Goal: Task Accomplishment & Management: Use online tool/utility

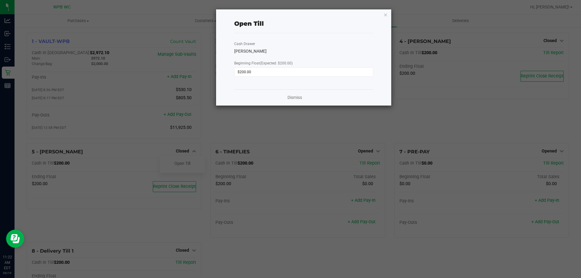
click at [386, 16] on icon "button" at bounding box center [385, 14] width 4 height 7
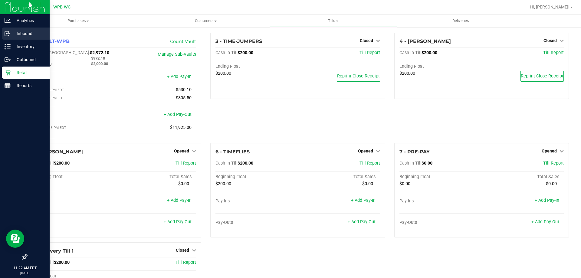
click at [28, 32] on p "Inbound" at bounding box center [29, 33] width 36 height 7
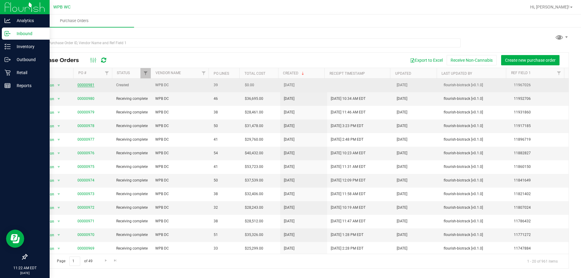
click at [82, 84] on link "00000981" at bounding box center [85, 85] width 17 height 4
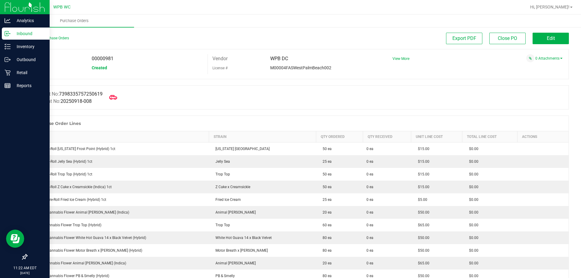
click at [112, 98] on icon at bounding box center [113, 97] width 8 height 8
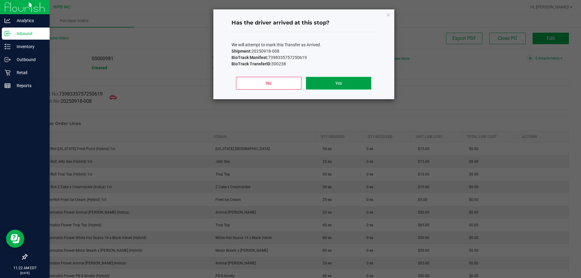
click at [333, 80] on button "Yes" at bounding box center [338, 83] width 65 height 13
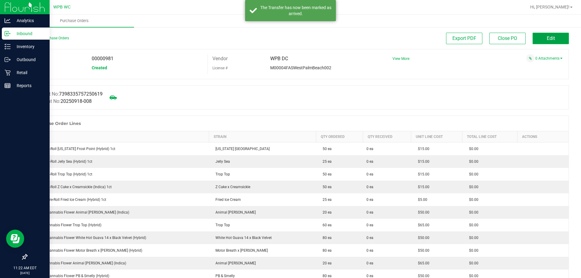
click at [536, 41] on button "Edit" at bounding box center [550, 38] width 36 height 11
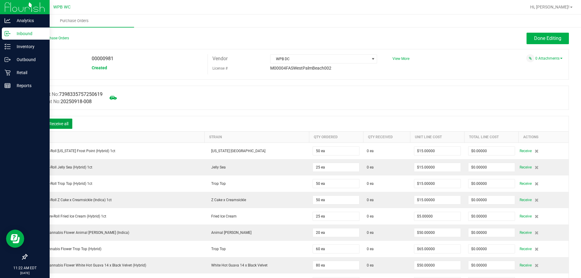
click at [71, 125] on button "Receive all" at bounding box center [58, 124] width 27 height 10
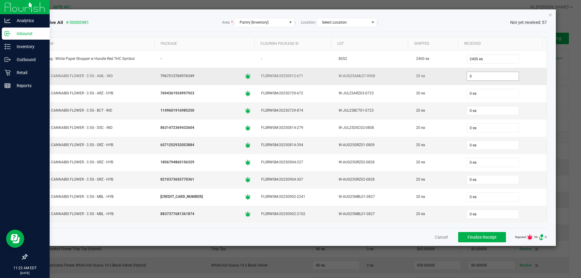
click at [486, 77] on input "0" at bounding box center [493, 76] width 52 height 8
type input "20 ea"
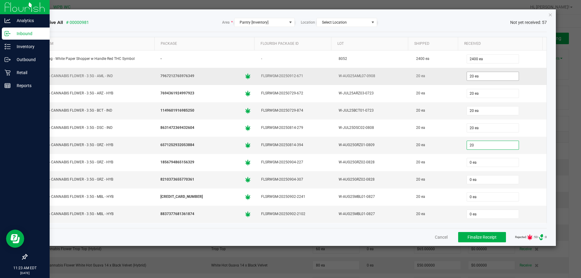
type input "20 ea"
type input "20"
type input "0"
type input "20 ea"
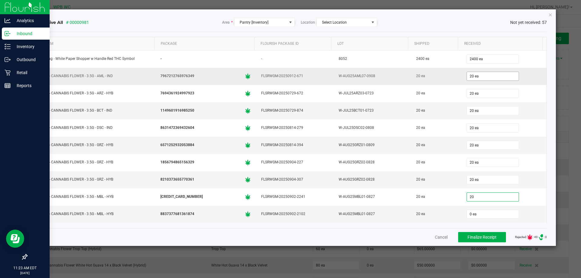
type input "20 ea"
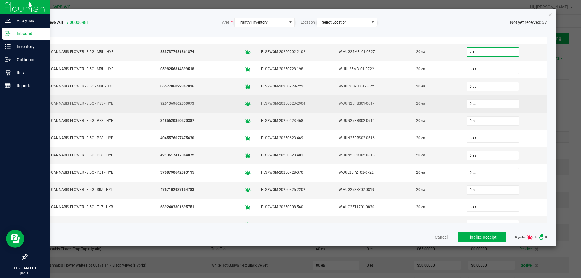
scroll to position [151, 0]
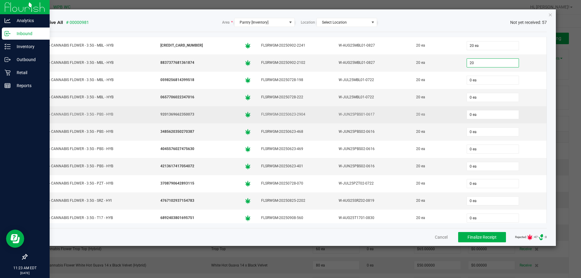
type input "20 ea"
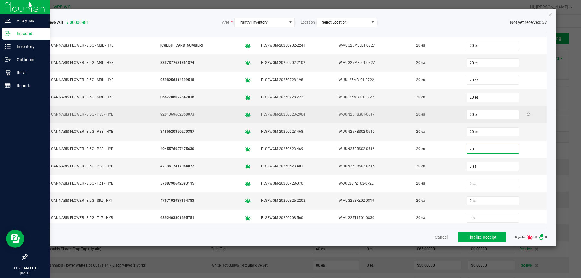
type input "20"
type input "0"
type input "20 ea"
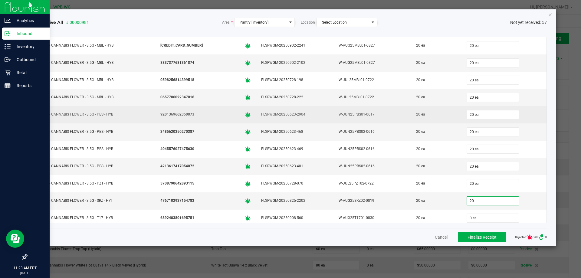
type input "20 ea"
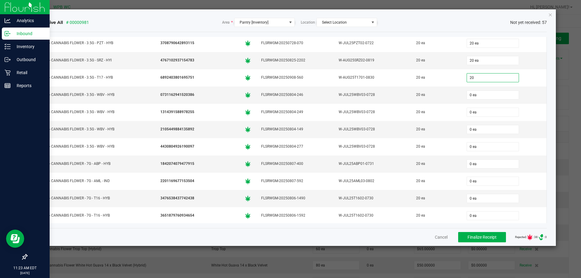
scroll to position [302, 0]
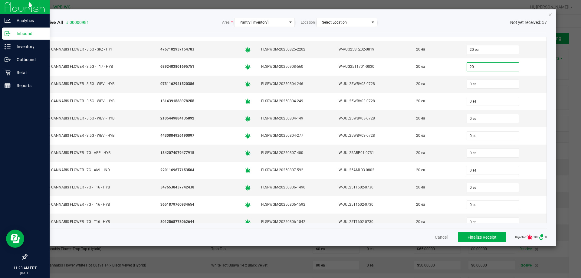
type input "20 ea"
type input "20"
type input "0"
type input "20 ea"
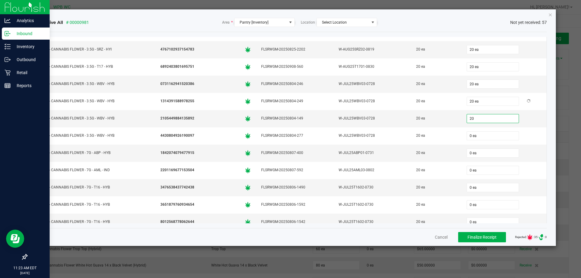
type input "20 ea"
type input "20"
type input "0"
type input "20 ea"
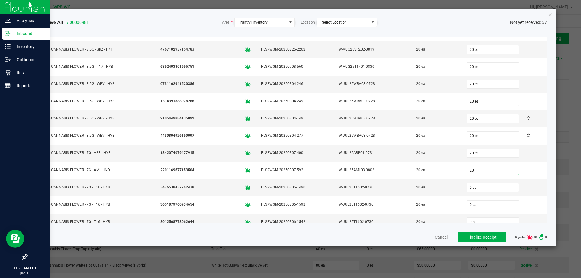
type input "20"
type input "0"
type input "20 ea"
type input "20"
type input "0"
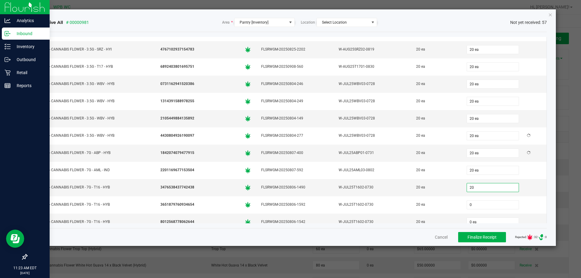
type input "20 ea"
type input "20"
type input "0"
type input "20 ea"
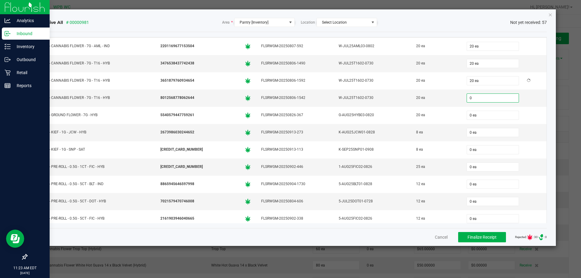
scroll to position [457, 0]
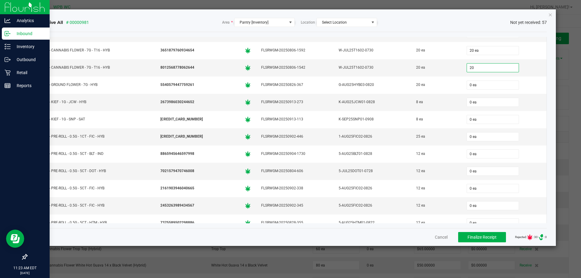
type input "20 ea"
type input "8 ea"
type input "25 ea"
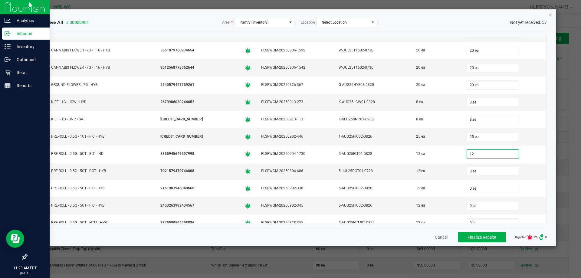
type input "12 ea"
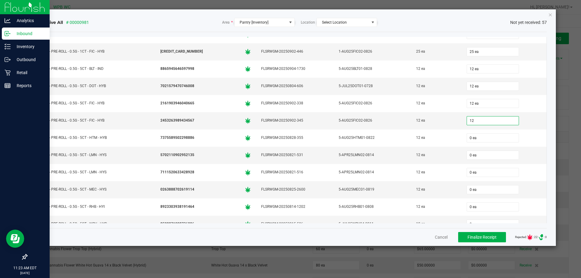
scroll to position [547, 0]
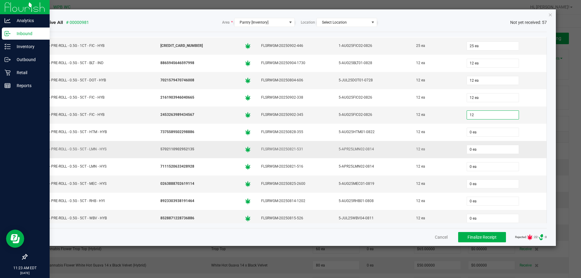
type input "12 ea"
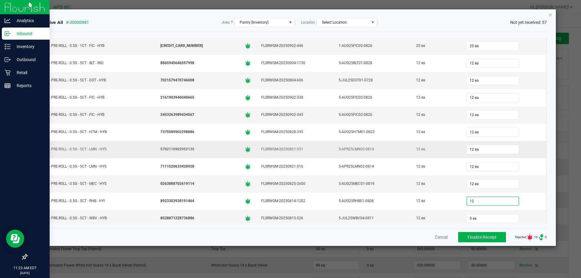
type input "12 ea"
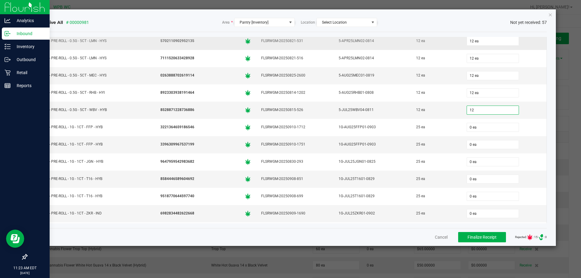
scroll to position [668, 0]
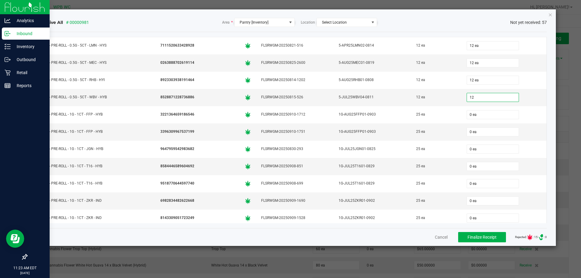
type input "12 ea"
type input "25 ea"
type input "25"
type input "0"
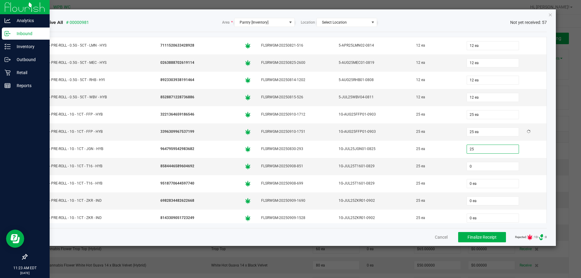
type input "25 ea"
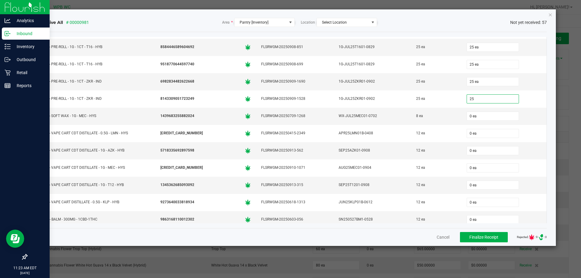
scroll to position [789, 0]
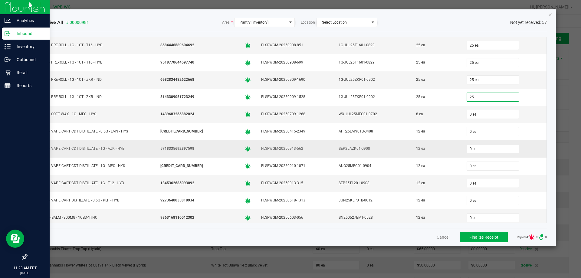
type input "25 ea"
type input "8 ea"
type input "12 ea"
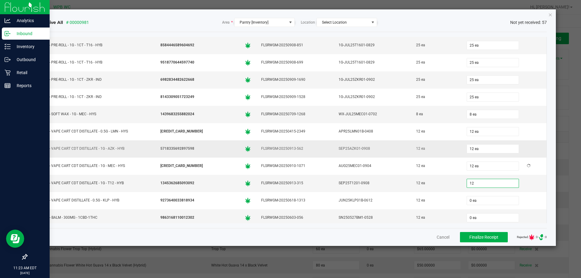
type input "12 ea"
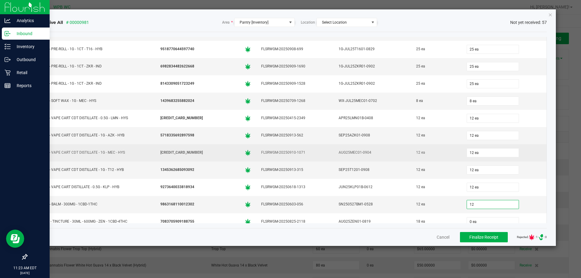
scroll to position [810, 0]
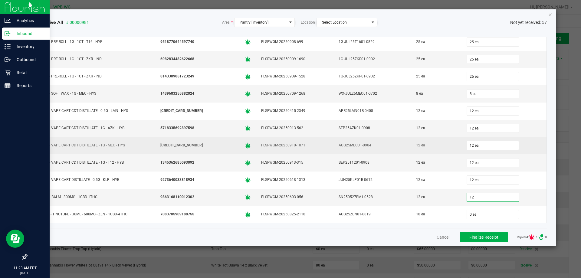
type input "12 ea"
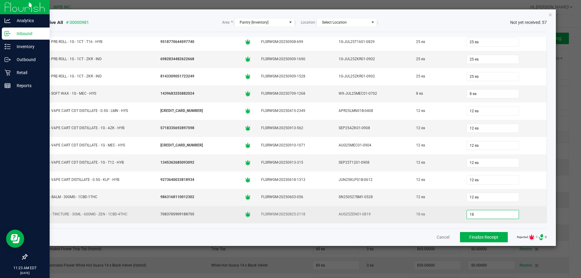
type input "18 ea"
click at [448, 212] on div "18 ea" at bounding box center [435, 214] width 43 height 9
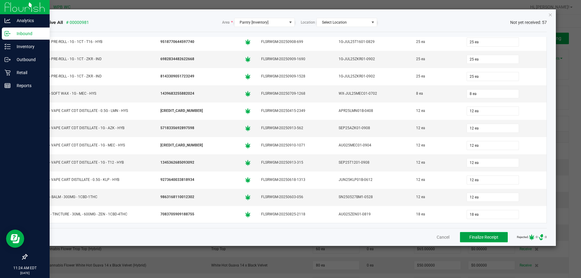
click at [462, 235] on button "Finalize Receipt" at bounding box center [484, 237] width 48 height 10
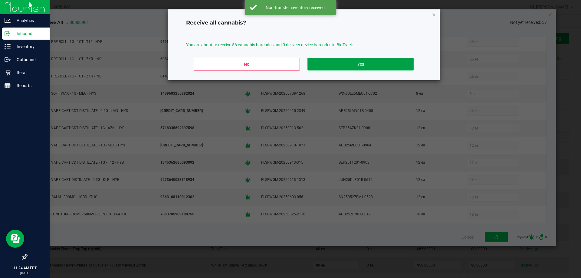
click at [342, 62] on button "Yes" at bounding box center [360, 64] width 106 height 13
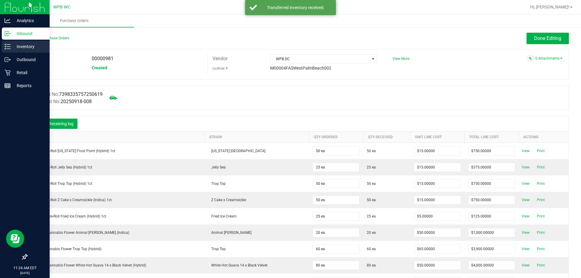
click at [43, 47] on p "Inventory" at bounding box center [29, 46] width 36 height 7
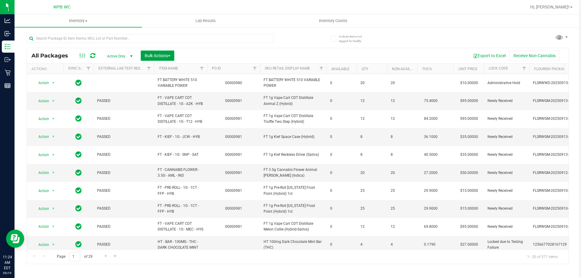
click at [145, 57] on span "Bulk Actions" at bounding box center [158, 55] width 26 height 5
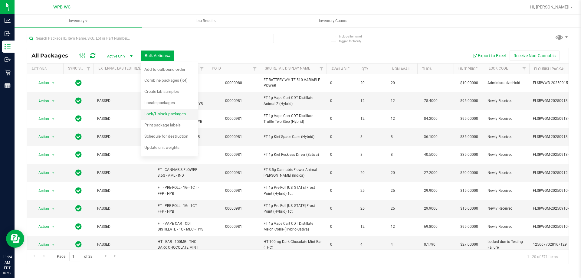
click at [154, 112] on span "Lock/Unlock packages" at bounding box center [164, 113] width 41 height 5
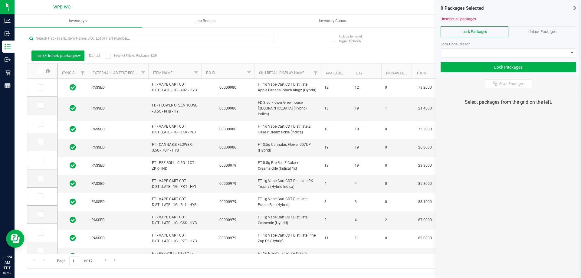
click at [220, 72] on th "PO ID" at bounding box center [227, 70] width 53 height 15
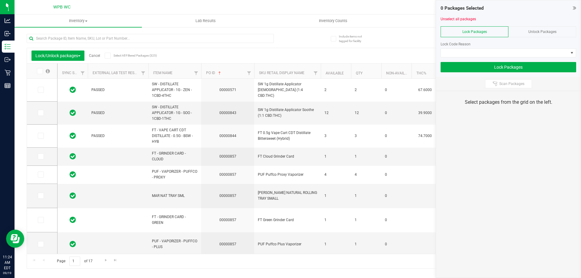
click at [227, 70] on th "PO ID" at bounding box center [227, 70] width 53 height 15
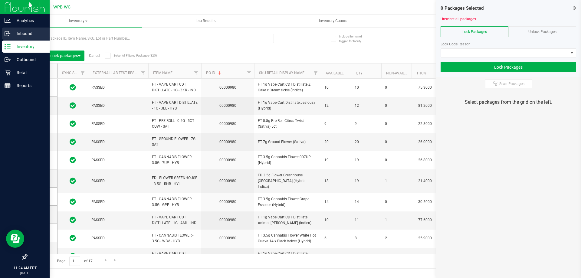
click at [16, 30] on p "Inbound" at bounding box center [29, 33] width 36 height 7
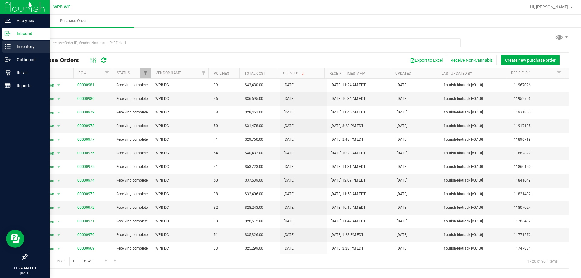
click at [11, 47] on p "Inventory" at bounding box center [29, 46] width 36 height 7
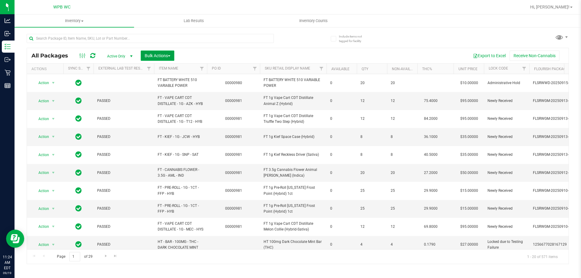
click at [158, 57] on span "Bulk Actions" at bounding box center [158, 55] width 26 height 5
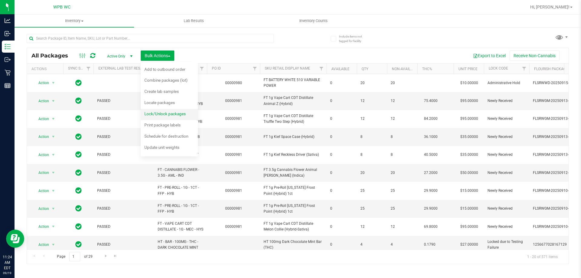
click at [163, 110] on div "Lock/Unlock packages" at bounding box center [169, 115] width 50 height 10
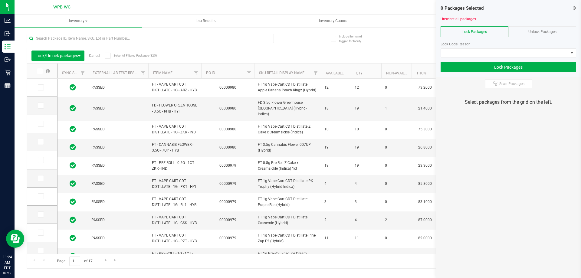
click at [227, 72] on th "PO ID" at bounding box center [227, 70] width 53 height 15
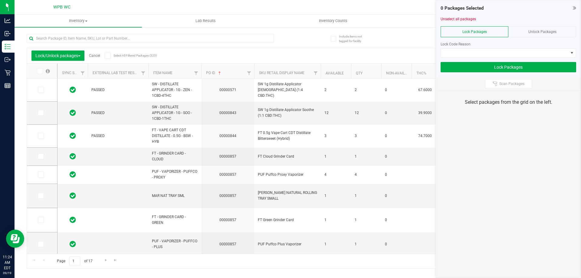
click at [227, 72] on th "PO ID" at bounding box center [227, 70] width 53 height 15
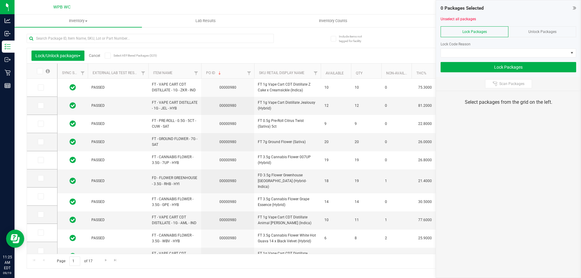
click at [230, 71] on th "PO ID" at bounding box center [227, 70] width 53 height 15
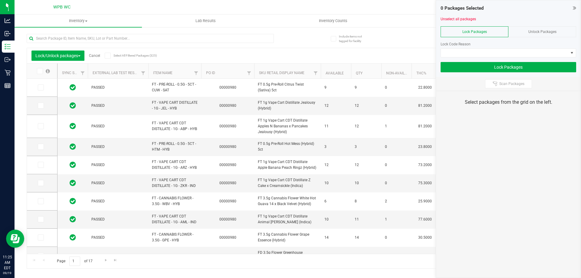
click at [230, 71] on th "PO ID" at bounding box center [227, 70] width 53 height 15
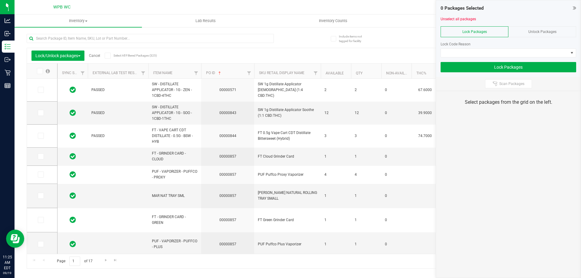
click at [230, 71] on th "PO ID" at bounding box center [227, 70] width 53 height 15
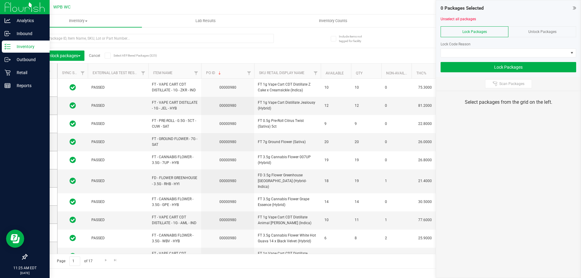
click at [20, 46] on p "Inventory" at bounding box center [29, 46] width 36 height 7
click at [25, 30] on div "Inbound" at bounding box center [26, 34] width 48 height 12
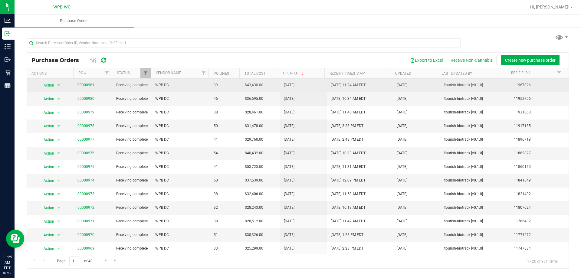
click at [83, 86] on link "00000981" at bounding box center [85, 85] width 17 height 4
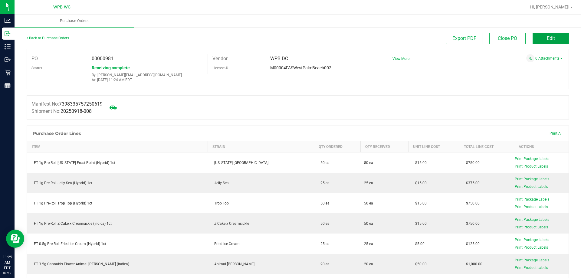
click at [553, 42] on button "Edit" at bounding box center [550, 38] width 36 height 11
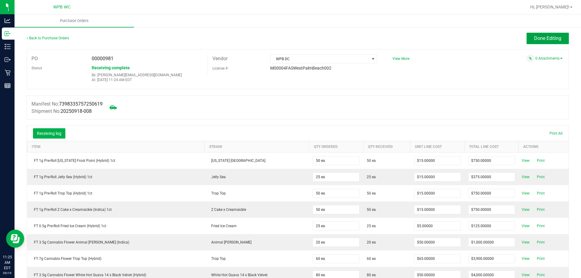
click at [526, 35] on button "Done Editing" at bounding box center [547, 38] width 42 height 11
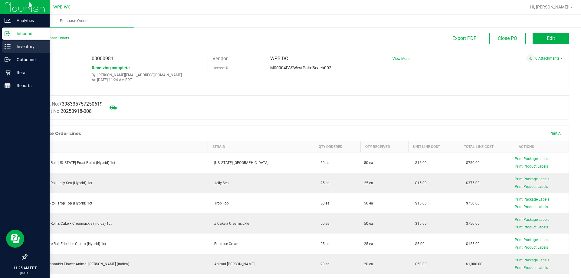
click at [8, 44] on line at bounding box center [8, 44] width 3 height 0
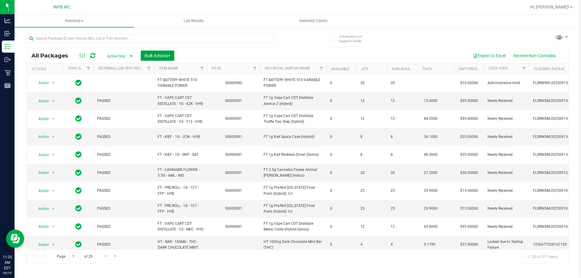
click at [159, 53] on span "Bulk Actions" at bounding box center [158, 55] width 26 height 5
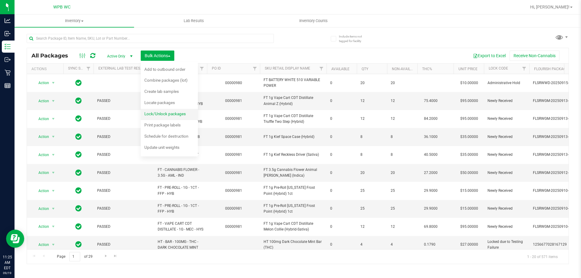
click at [162, 114] on span "Lock/Unlock packages" at bounding box center [164, 113] width 41 height 5
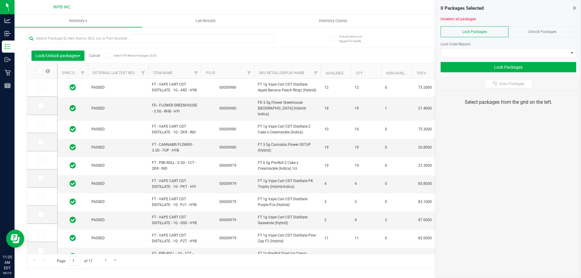
click at [236, 75] on th "PO ID" at bounding box center [227, 70] width 53 height 15
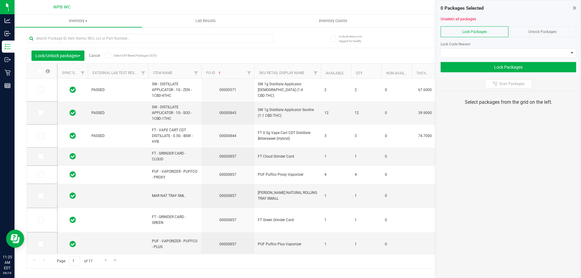
click at [236, 74] on th "PO ID" at bounding box center [227, 70] width 53 height 15
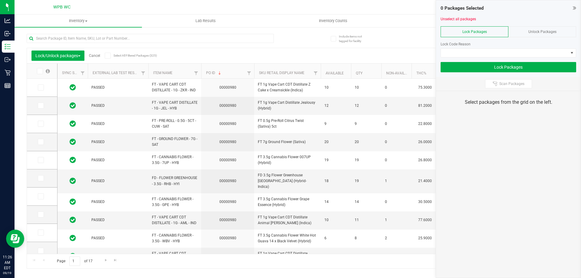
click at [199, 50] on div "Lock/Unlock packages Cancel Select All Filtered Packages (325) Add to manufactu…" at bounding box center [297, 55] width 541 height 15
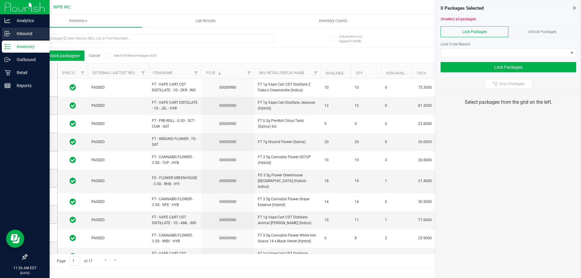
click at [18, 36] on p "Inbound" at bounding box center [29, 33] width 36 height 7
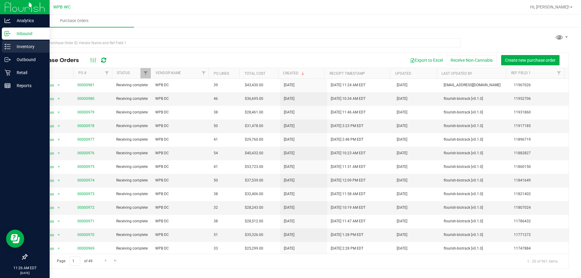
click at [11, 47] on p "Inventory" at bounding box center [29, 46] width 36 height 7
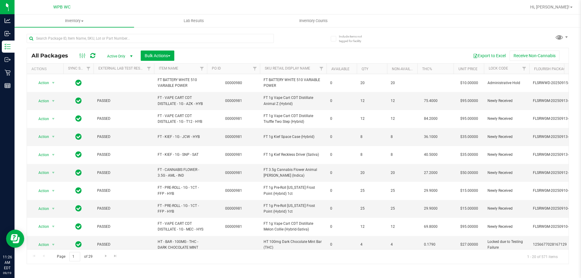
click at [129, 56] on span "select" at bounding box center [131, 56] width 5 height 5
click at [119, 91] on li "All" at bounding box center [118, 92] width 33 height 9
click at [158, 55] on span "Bulk Actions" at bounding box center [158, 55] width 26 height 5
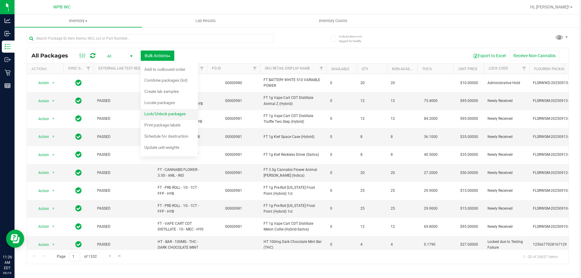
click at [161, 113] on span "Lock/Unlock packages" at bounding box center [164, 113] width 41 height 5
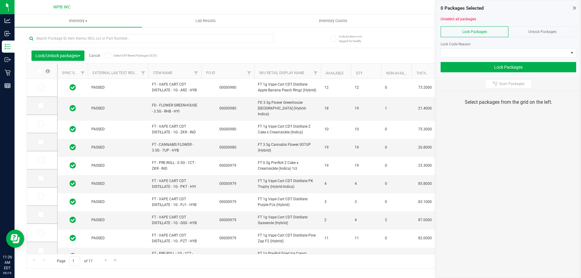
click at [227, 69] on th "PO ID" at bounding box center [227, 70] width 53 height 15
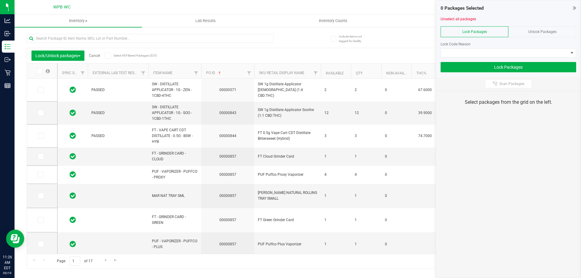
click at [228, 72] on th "PO ID" at bounding box center [227, 70] width 53 height 15
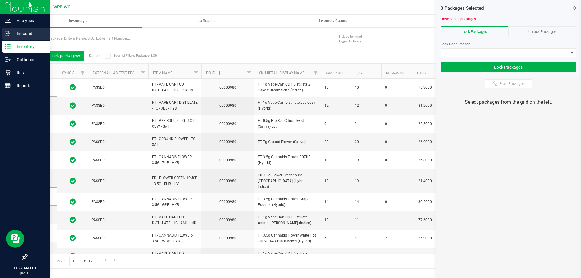
click at [13, 37] on p "Inbound" at bounding box center [29, 33] width 36 height 7
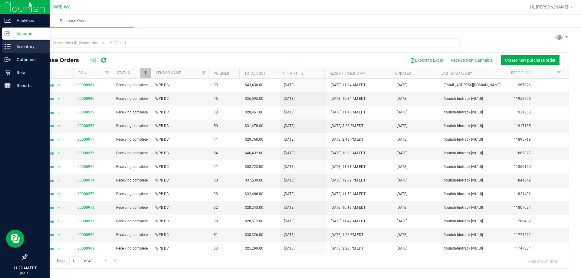
click at [23, 50] on p "Inventory" at bounding box center [29, 46] width 36 height 7
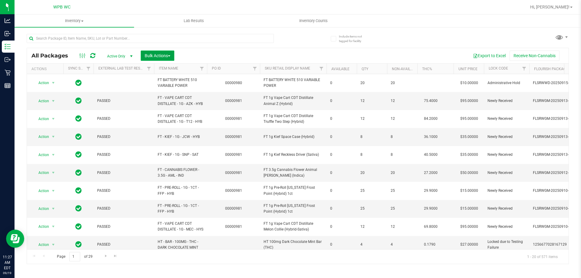
click at [167, 57] on span "Bulk Actions" at bounding box center [158, 55] width 26 height 5
click at [230, 7] on div at bounding box center [317, 7] width 418 height 12
click at [281, 47] on div at bounding box center [162, 37] width 271 height 19
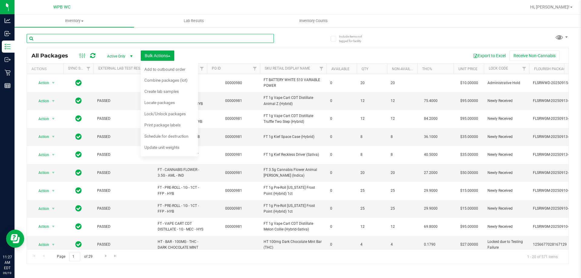
click at [241, 38] on input "text" at bounding box center [150, 38] width 247 height 9
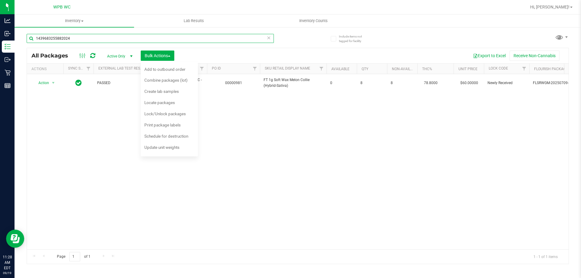
type input "1439683255882024"
click at [275, 170] on div "Action Action Edit attributes Global inventory Locate package Package audit log…" at bounding box center [297, 161] width 541 height 175
